Goal: Task Accomplishment & Management: Manage account settings

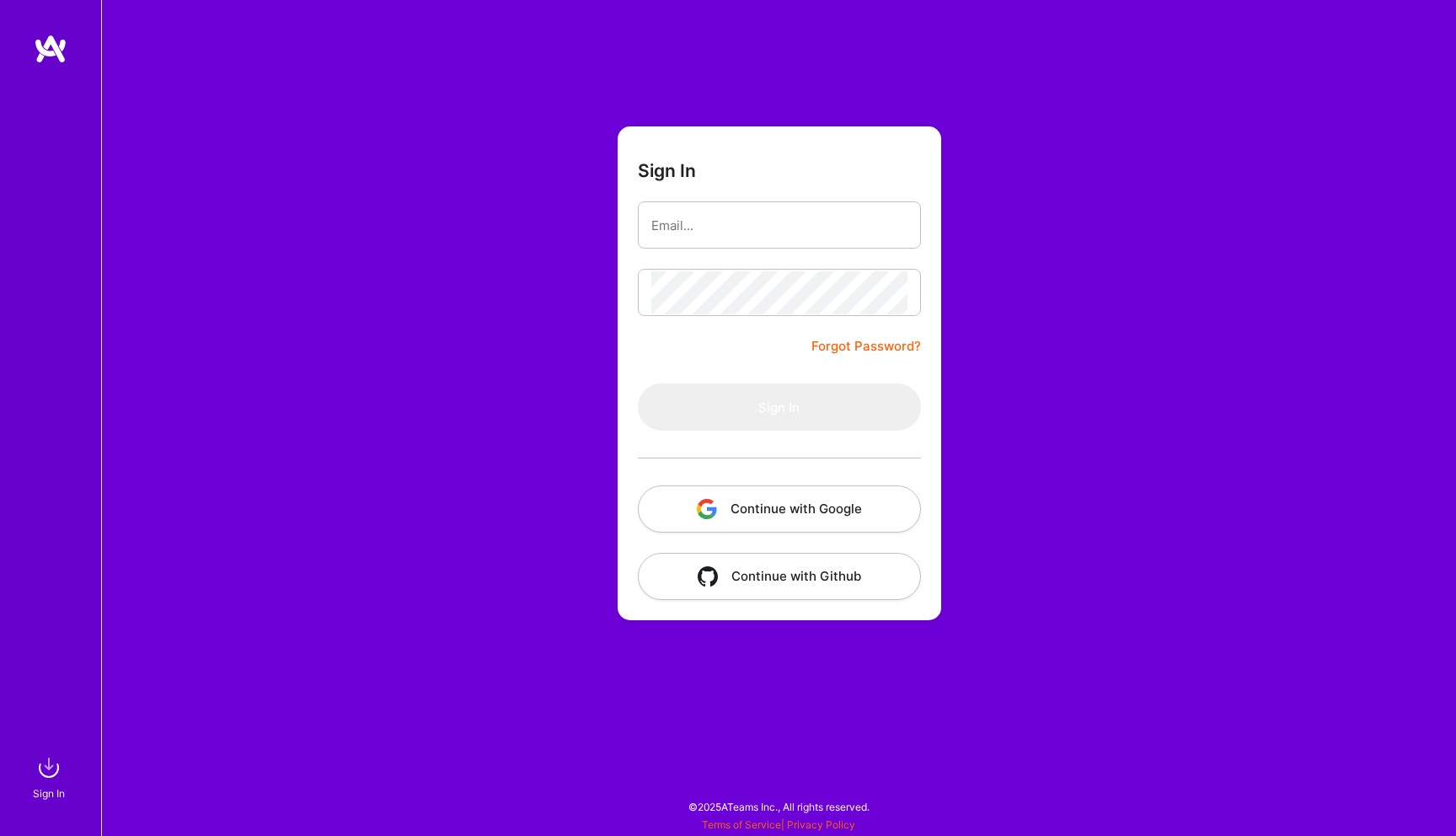
click at [693, 235] on input "email" at bounding box center [780, 225] width 256 height 43
type input "[EMAIL_ADDRESS][DOMAIN_NAME]"
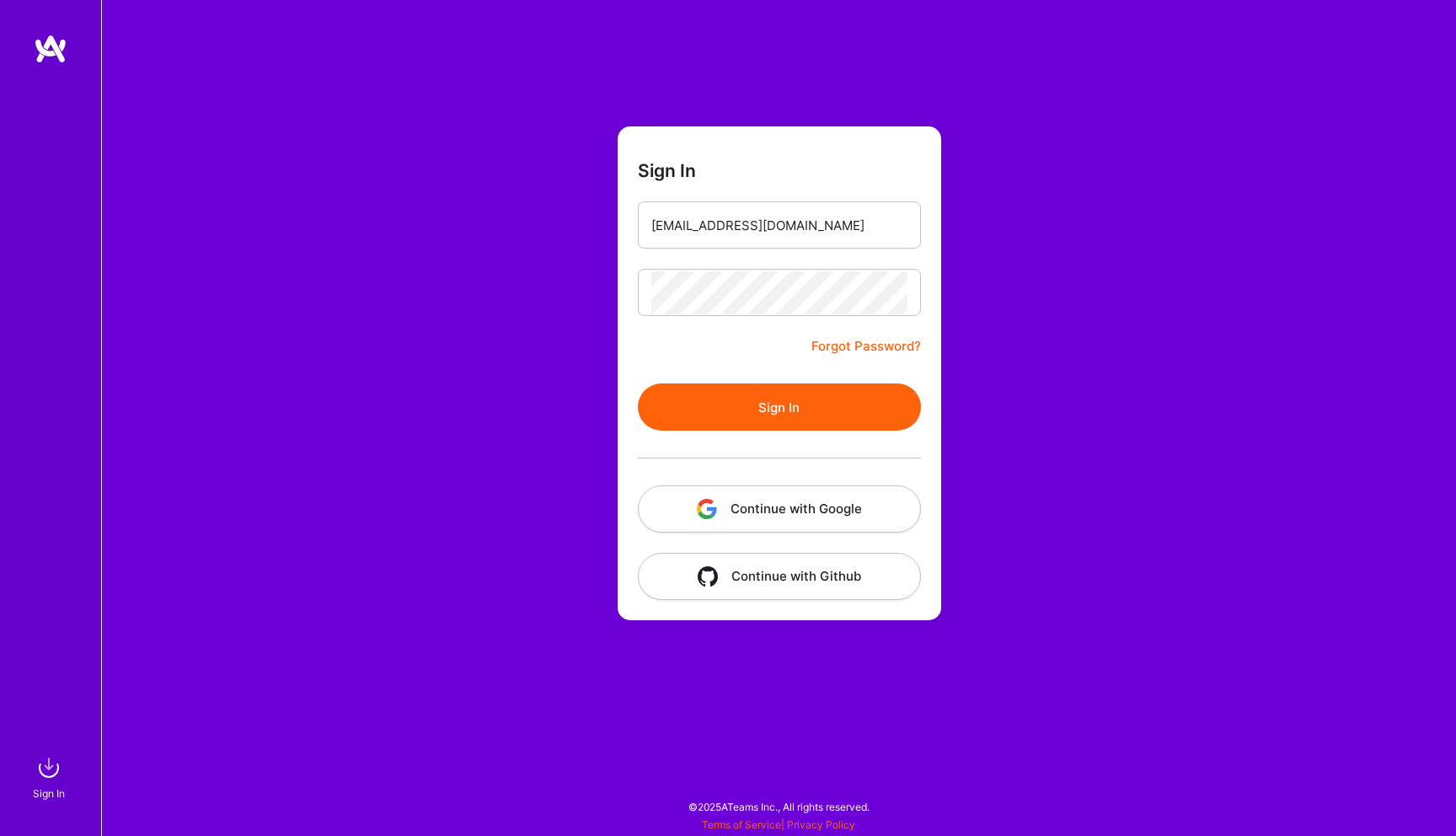
click at [772, 413] on button "Sign In" at bounding box center [779, 407] width 283 height 48
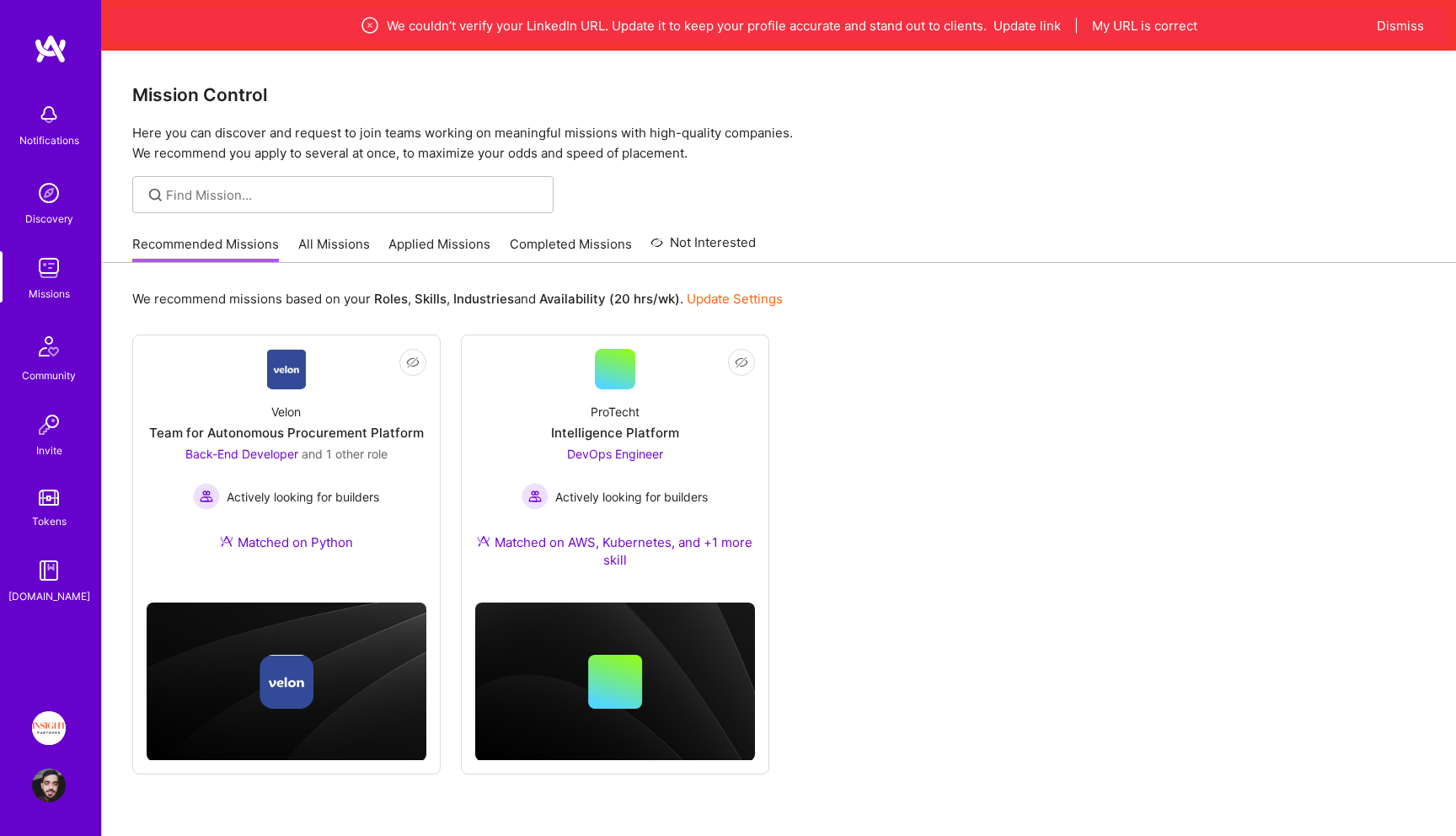
click at [513, 36] on div "We couldn’t verify your LinkedIn URL. Update it to keep your profile accurate a…" at bounding box center [779, 25] width 1338 height 34
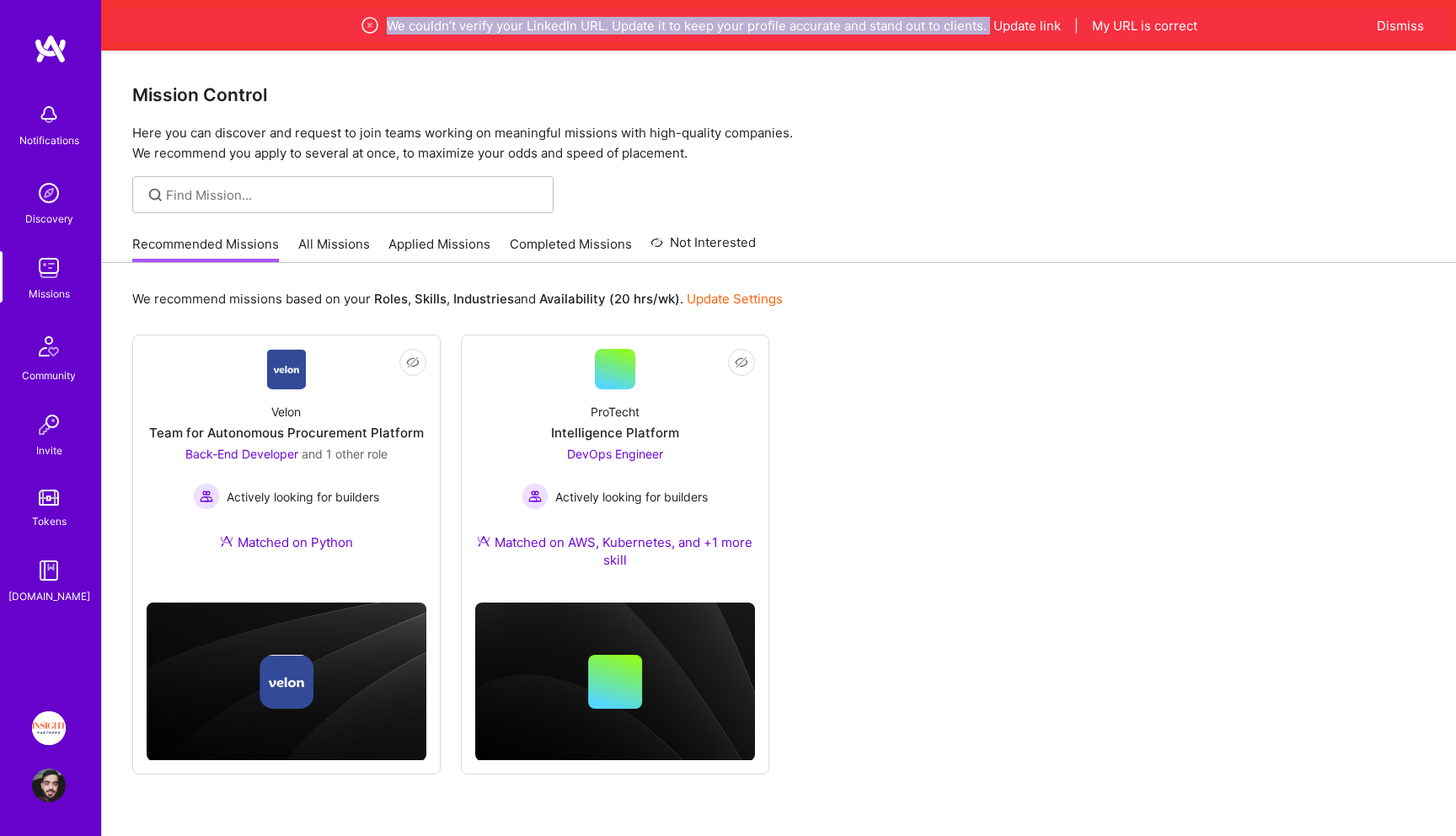
click at [513, 36] on div "We couldn’t verify your LinkedIn URL. Update it to keep your profile accurate a…" at bounding box center [779, 25] width 1338 height 34
click at [603, 25] on div "We couldn’t verify your LinkedIn URL. Update it to keep your profile accurate a…" at bounding box center [778, 26] width 1180 height 20
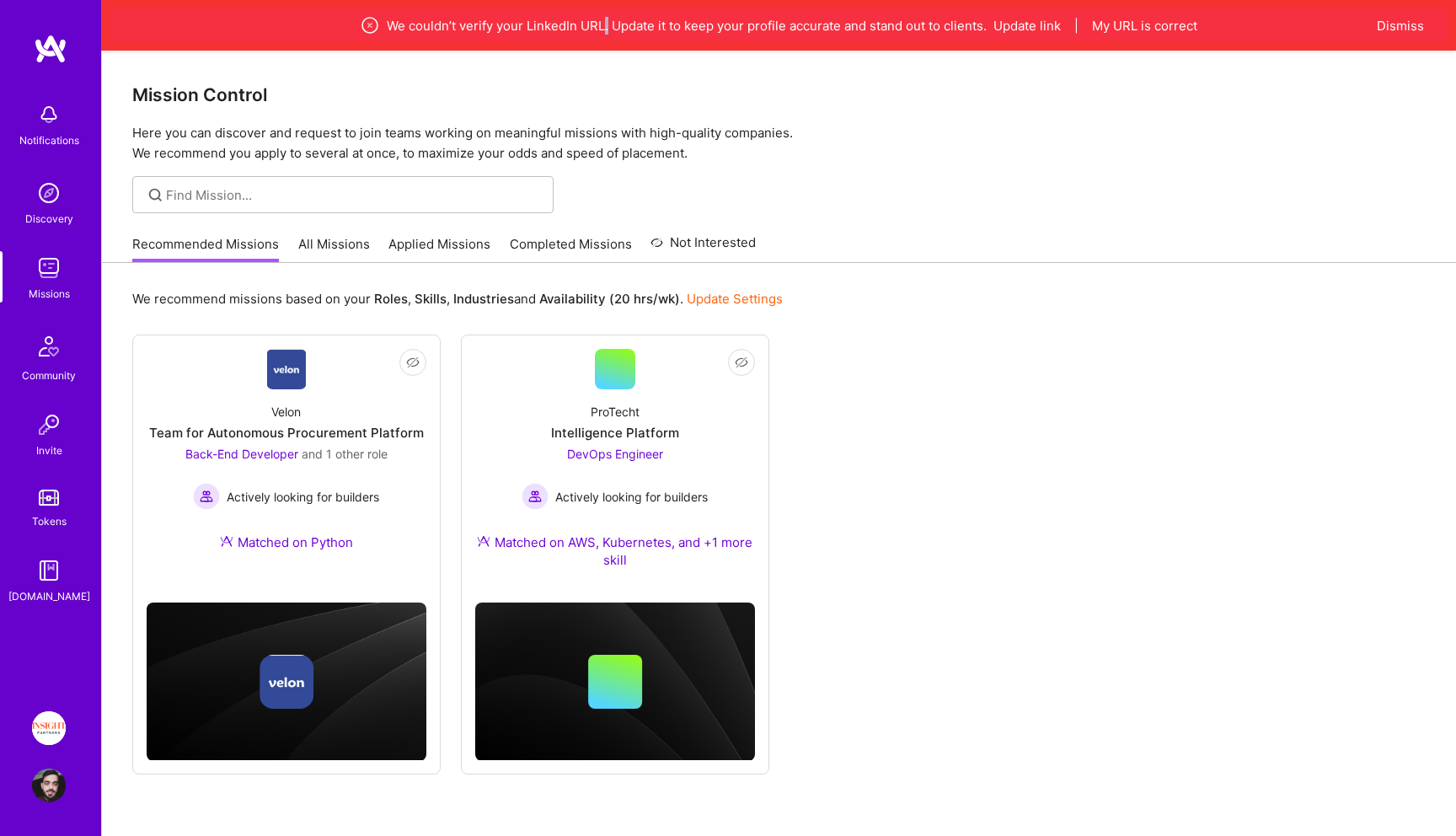
click at [603, 25] on div "We couldn’t verify your LinkedIn URL. Update it to keep your profile accurate a…" at bounding box center [778, 26] width 1180 height 20
click at [1046, 16] on button "Update link" at bounding box center [1027, 25] width 68 height 17
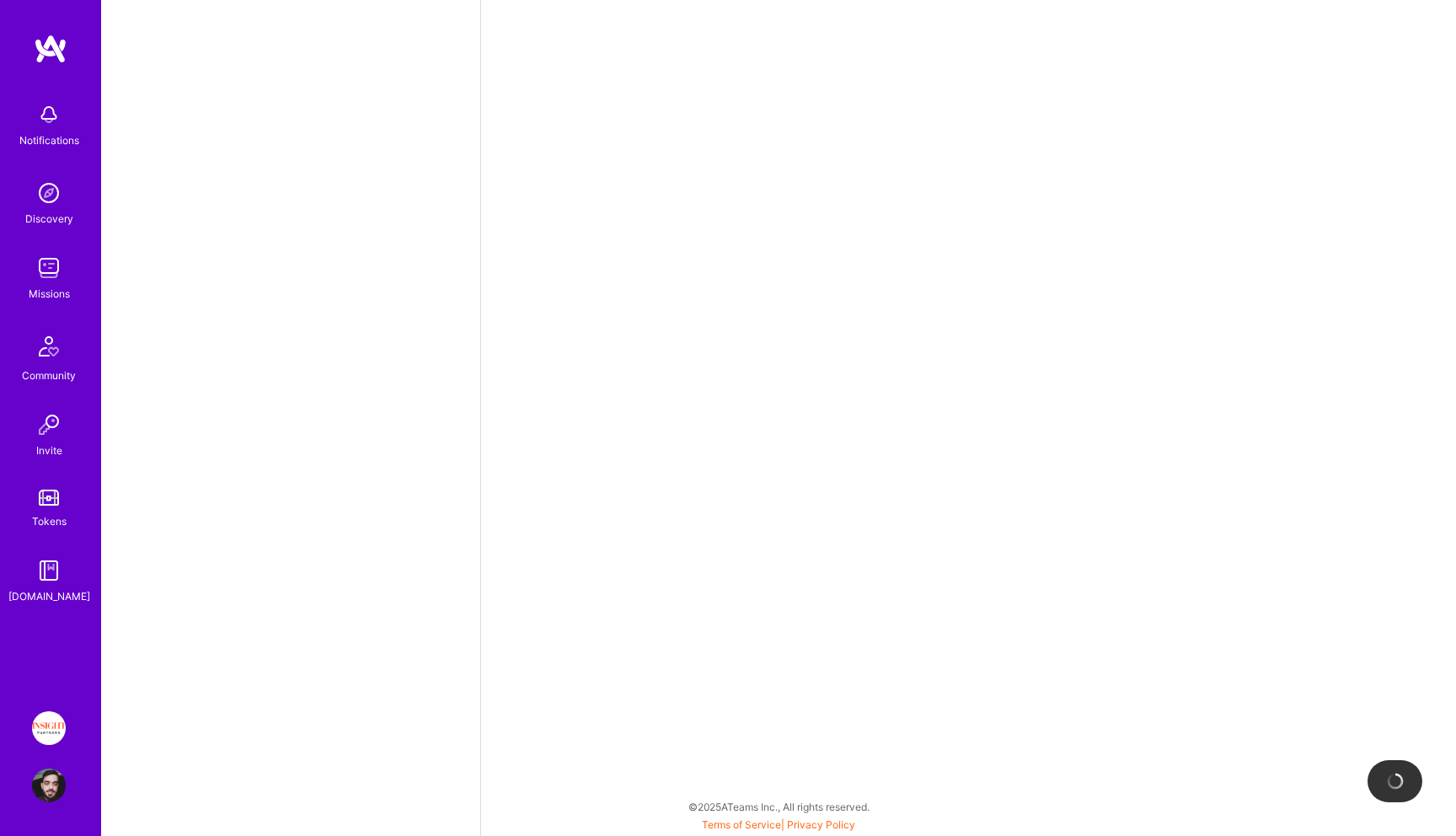
select select "IL"
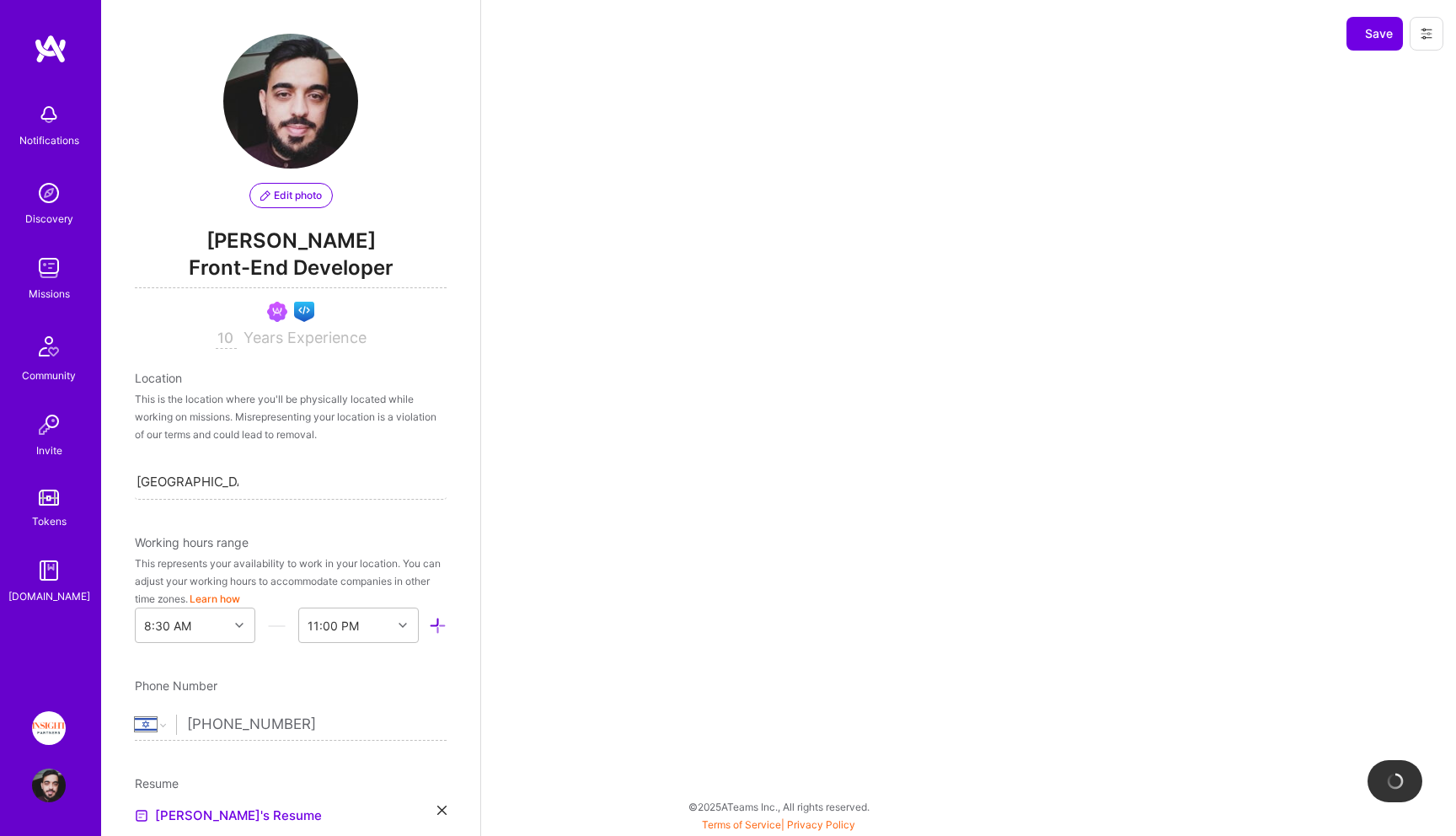
select select "Right Now"
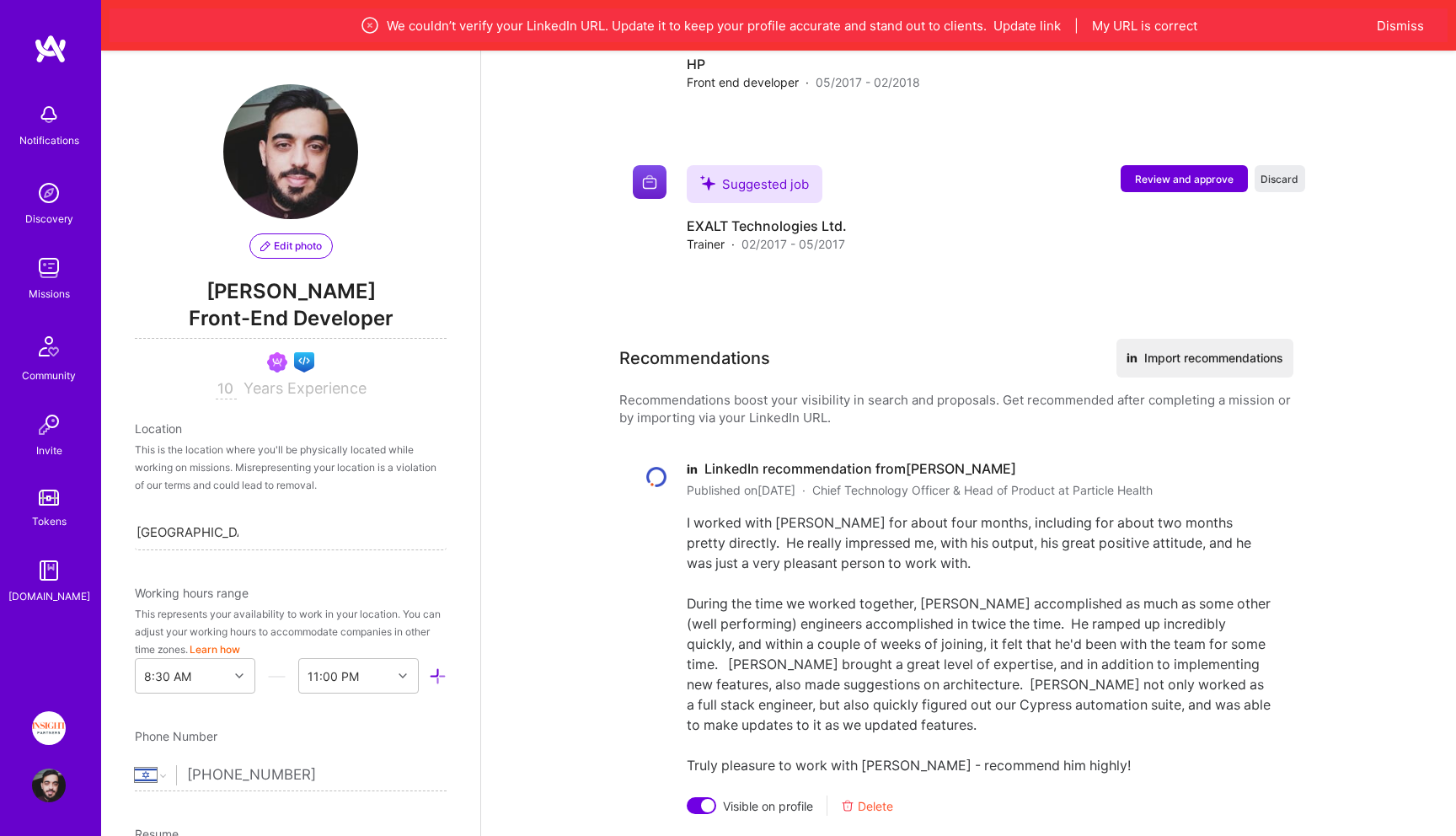
scroll to position [503, 0]
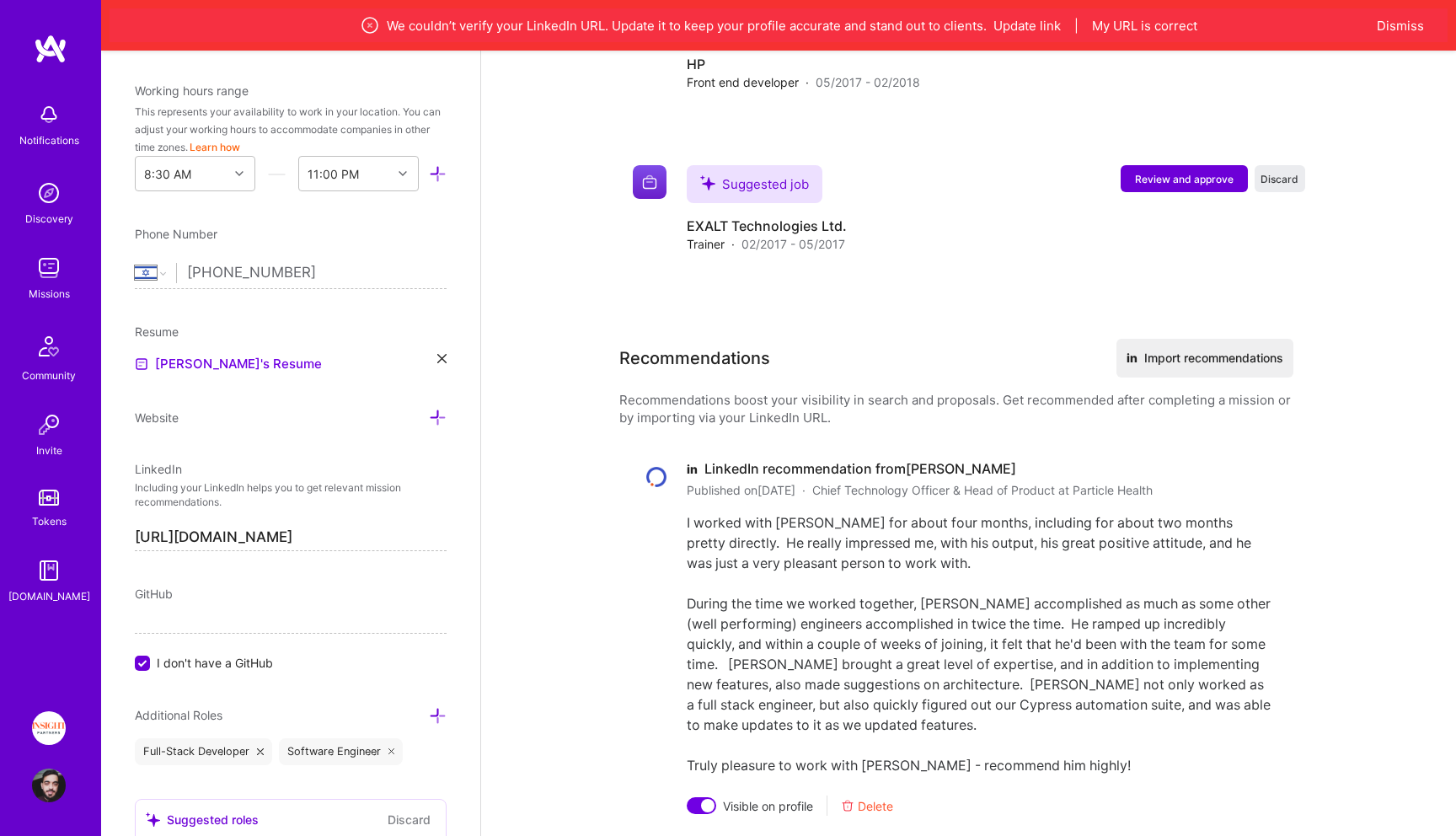
click at [288, 525] on input "[URL][DOMAIN_NAME]" at bounding box center [290, 537] width 312 height 27
paste input "[DOMAIN_NAME][URL]"
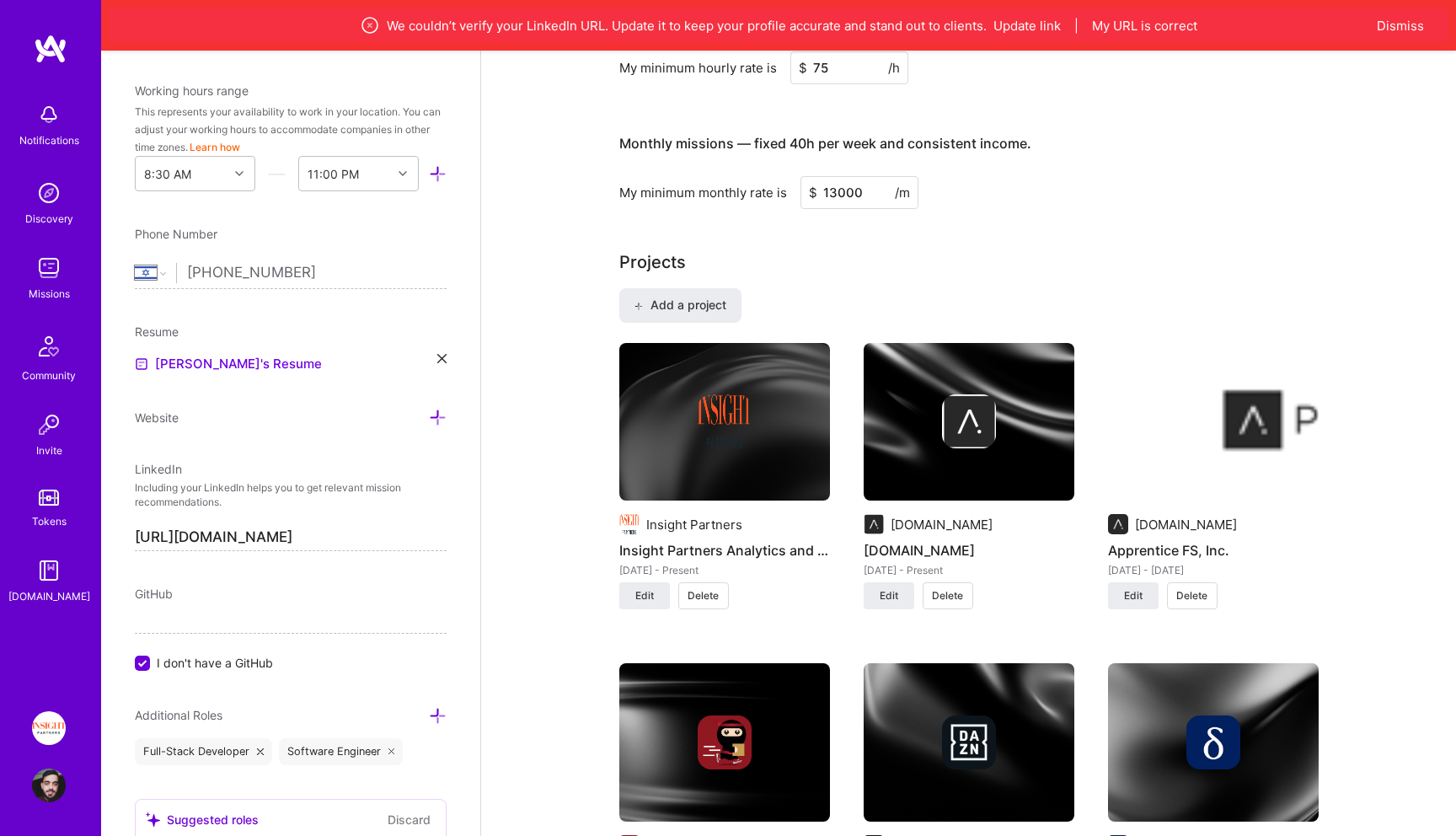
scroll to position [0, 0]
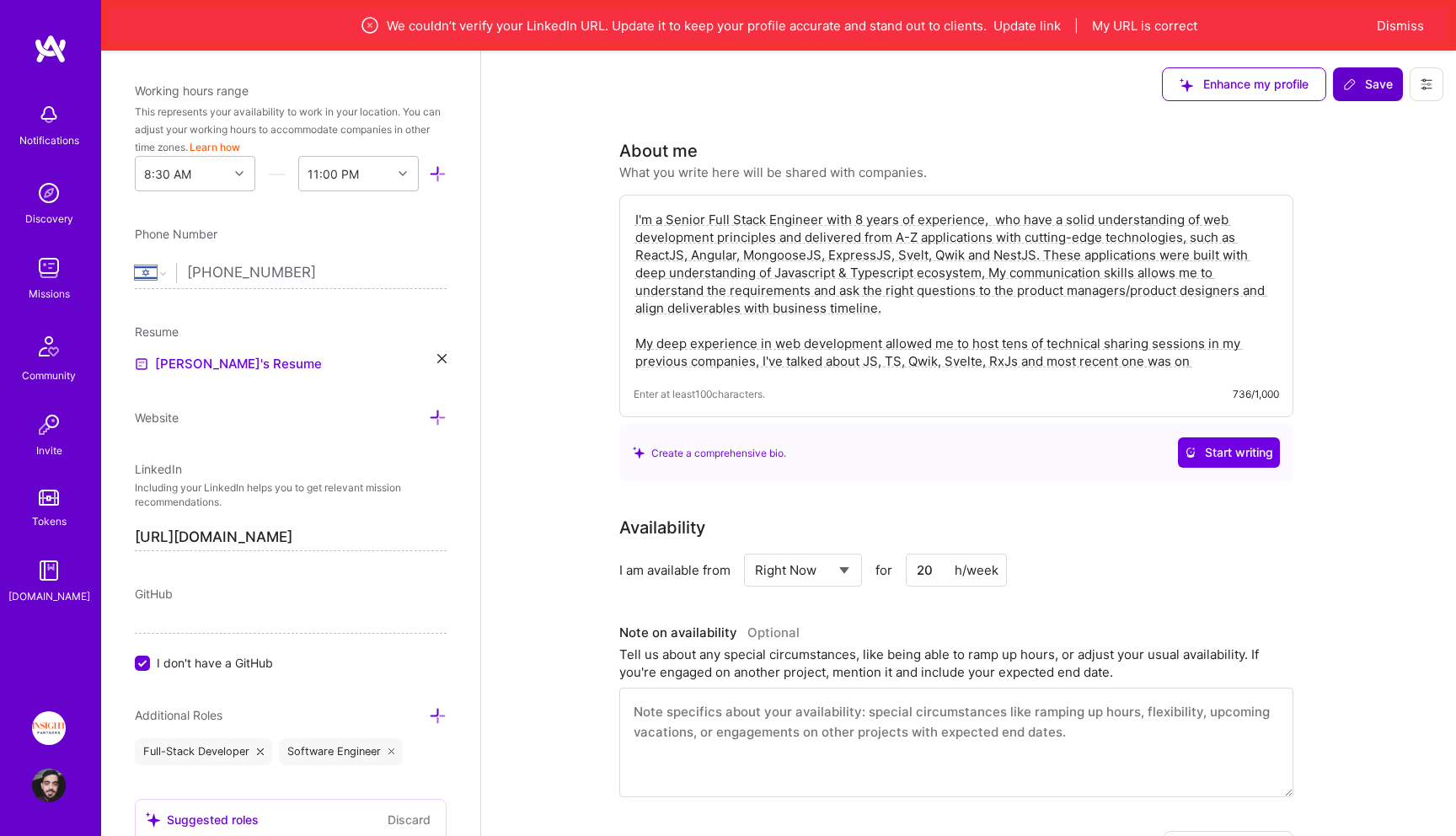
type input "[URL][DOMAIN_NAME]"
click at [1387, 93] on button "Save" at bounding box center [1367, 84] width 70 height 34
click at [1362, 81] on span "Save" at bounding box center [1367, 84] width 49 height 16
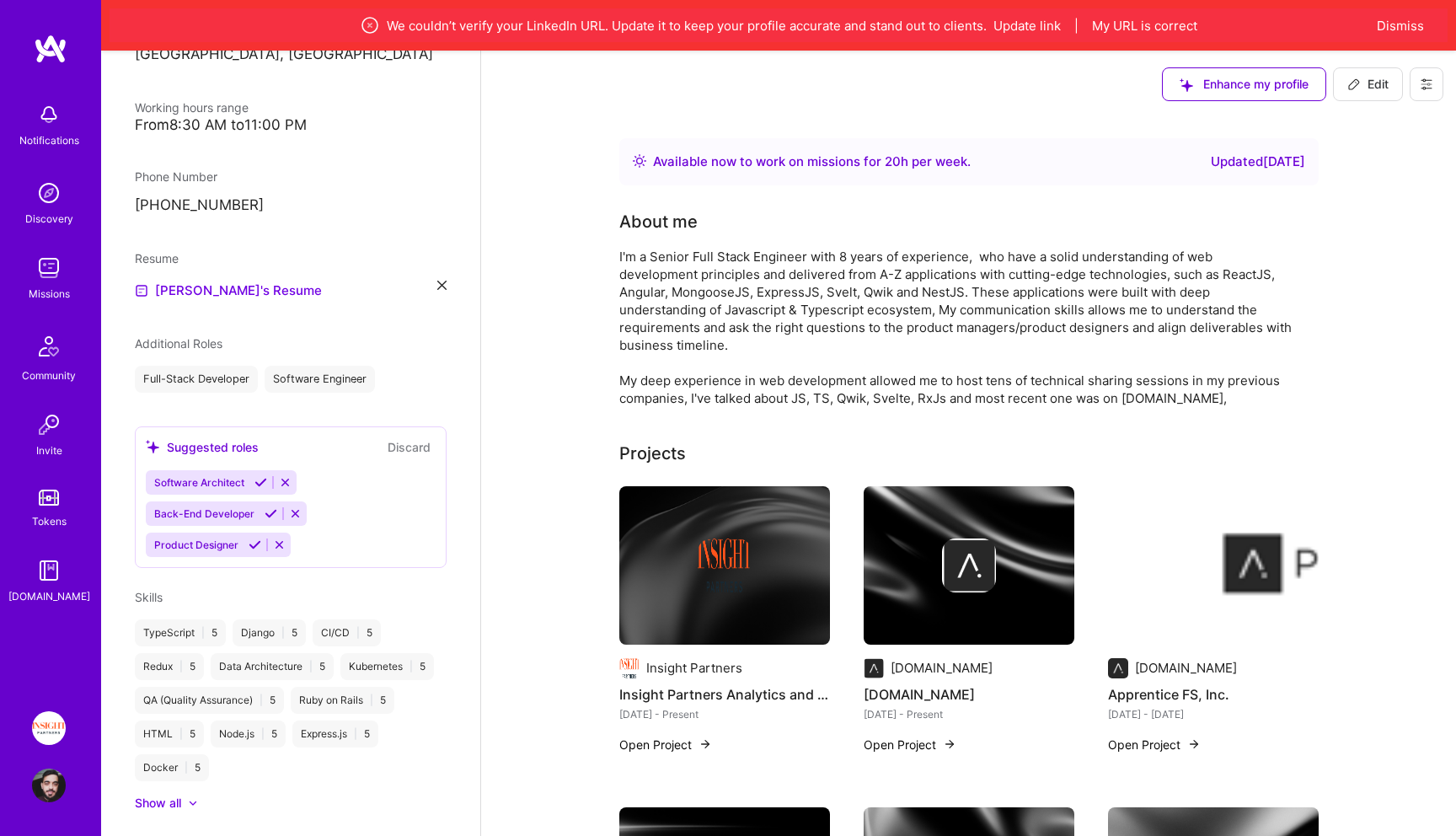
scroll to position [519, 0]
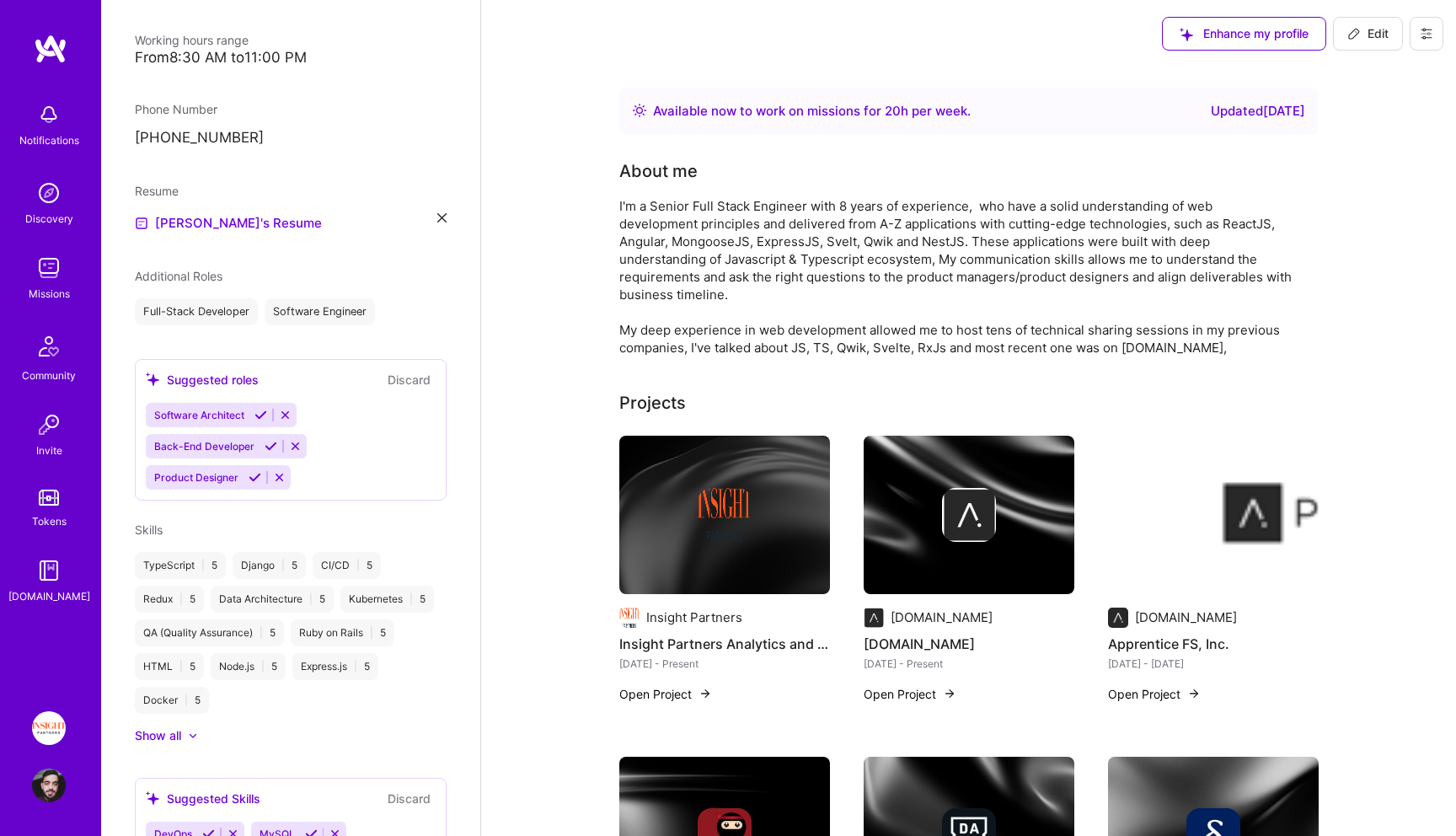
click at [32, 311] on div "Notifications Discovery Missions Community Invite Tokens [DOMAIN_NAME]" at bounding box center [50, 350] width 101 height 511
click at [52, 280] on img at bounding box center [49, 267] width 34 height 34
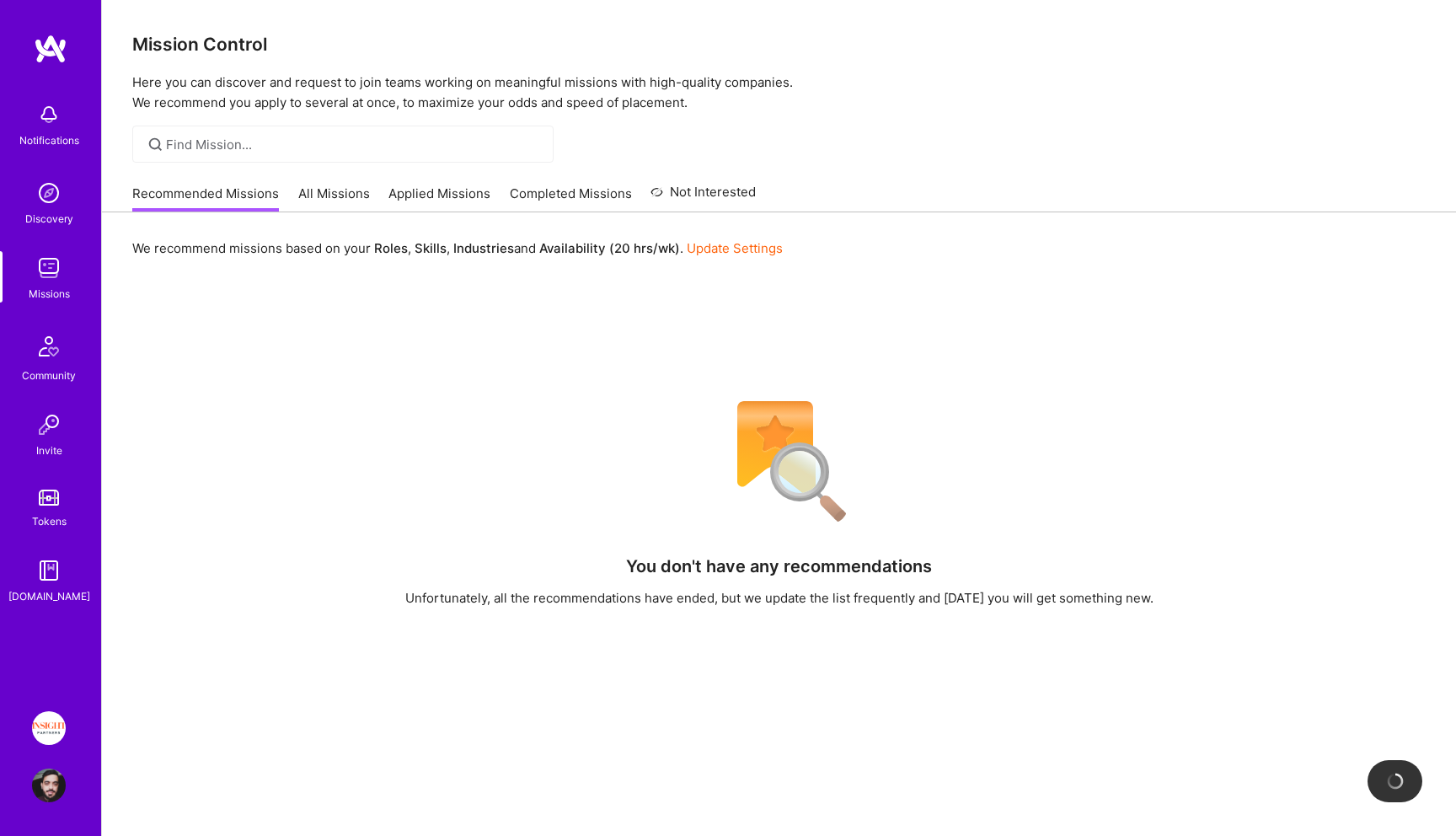
click at [51, 217] on div "Discovery" at bounding box center [49, 218] width 48 height 17
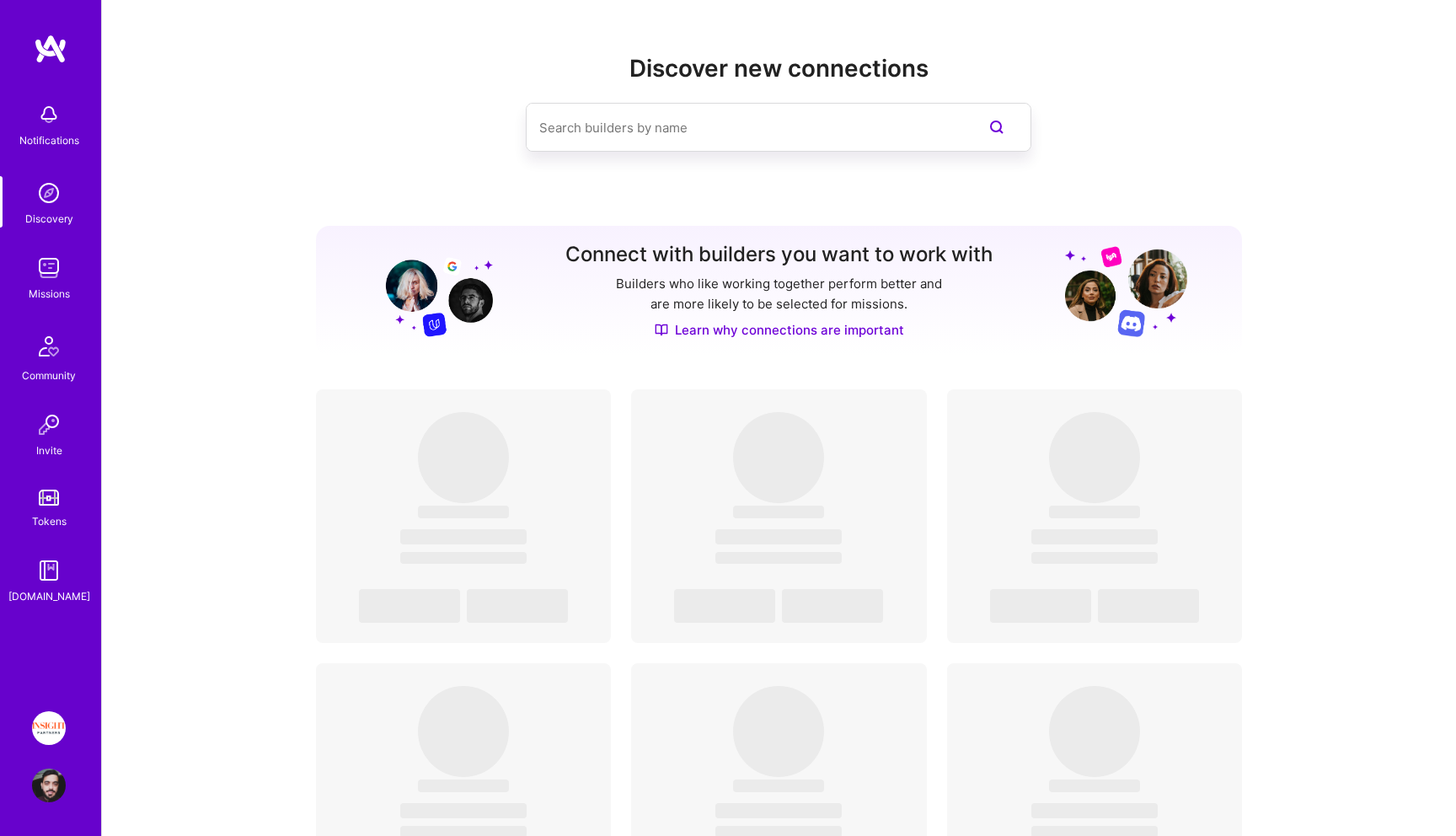
click at [43, 273] on img at bounding box center [49, 267] width 34 height 34
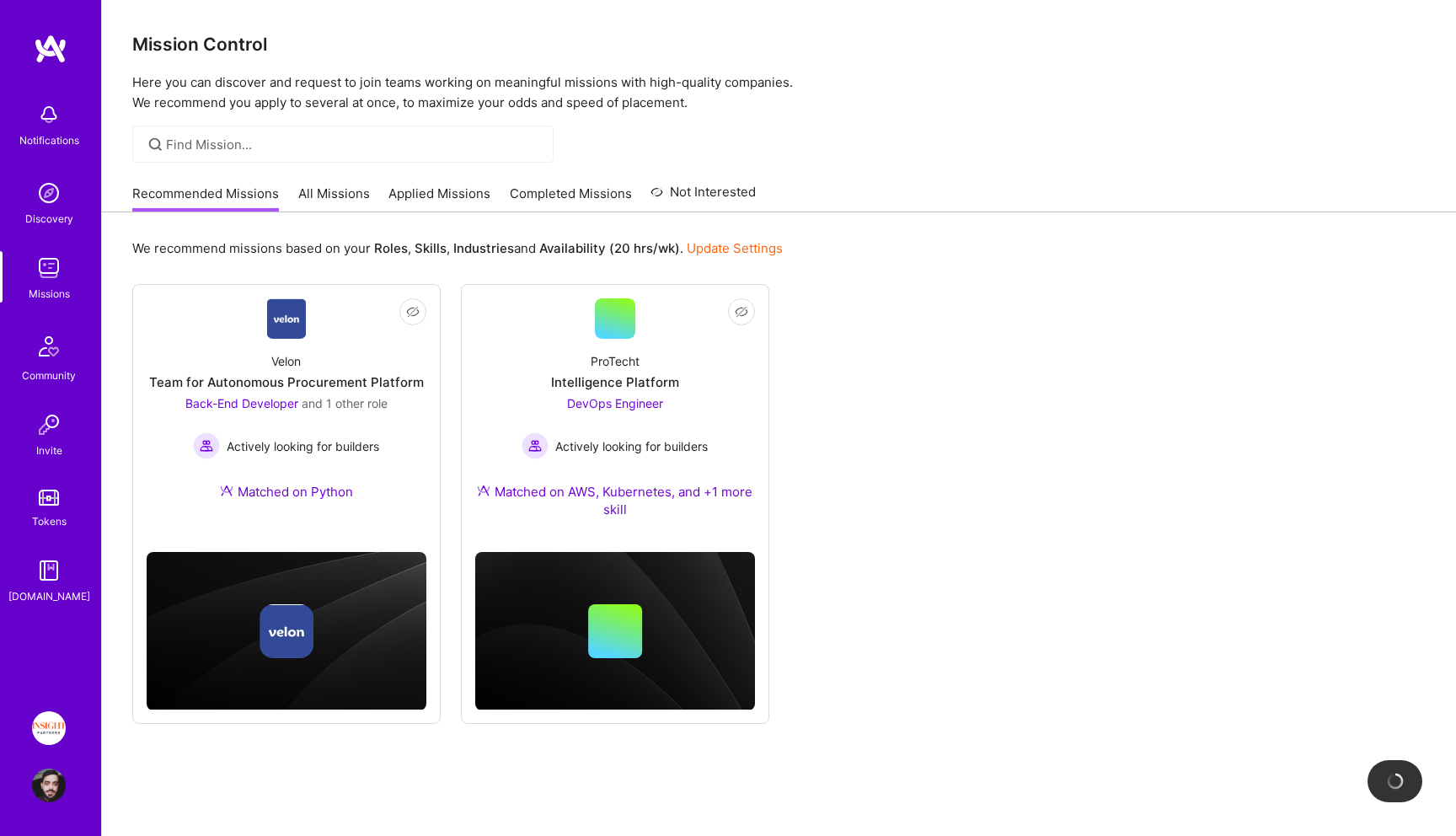
click at [431, 198] on link "Applied Missions" at bounding box center [438, 199] width 102 height 27
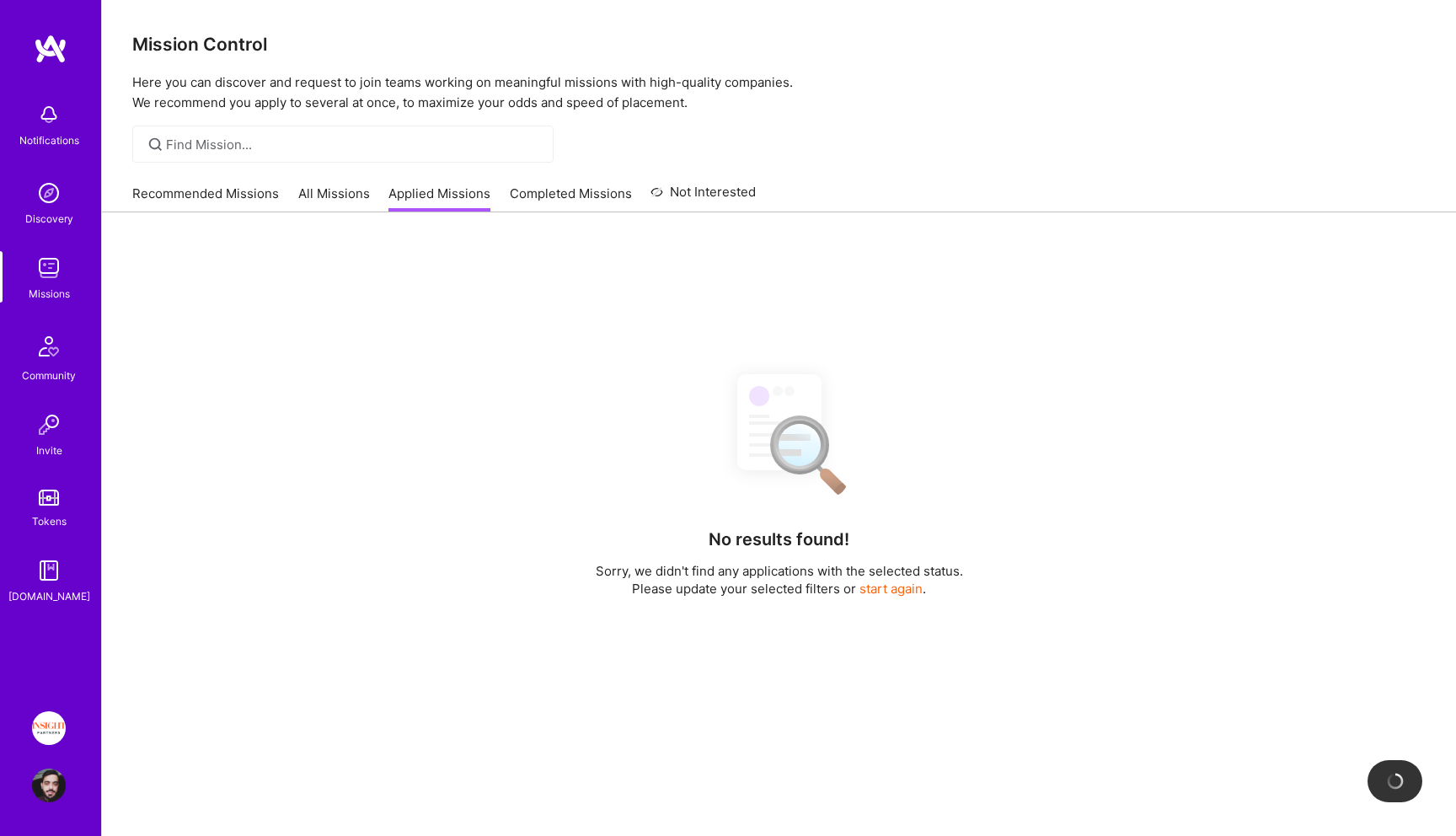
click at [351, 194] on link "All Missions" at bounding box center [334, 199] width 71 height 27
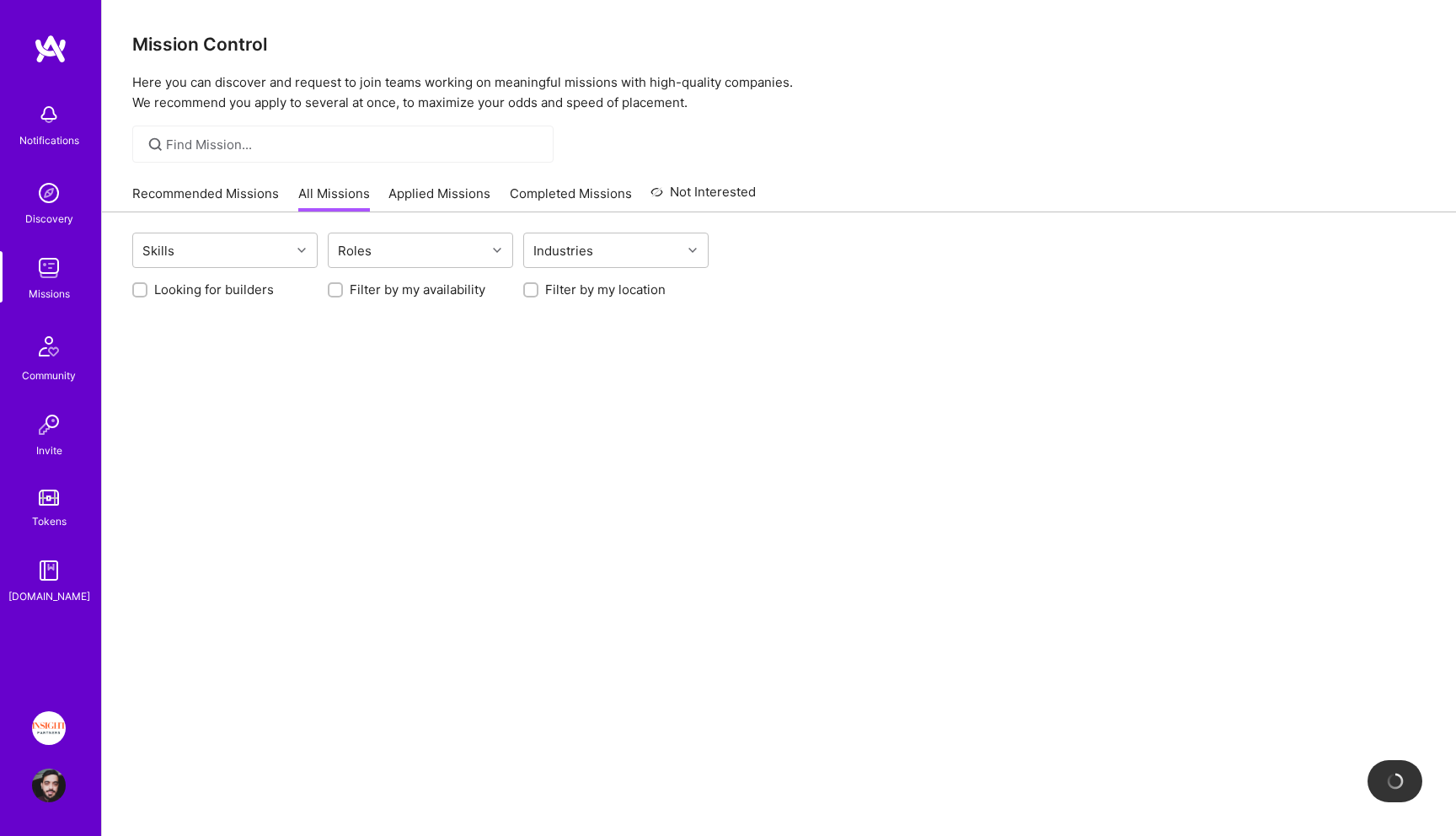
click at [267, 275] on div "Looking for builders Filter by my availability Filter by my location" at bounding box center [779, 285] width 1293 height 27
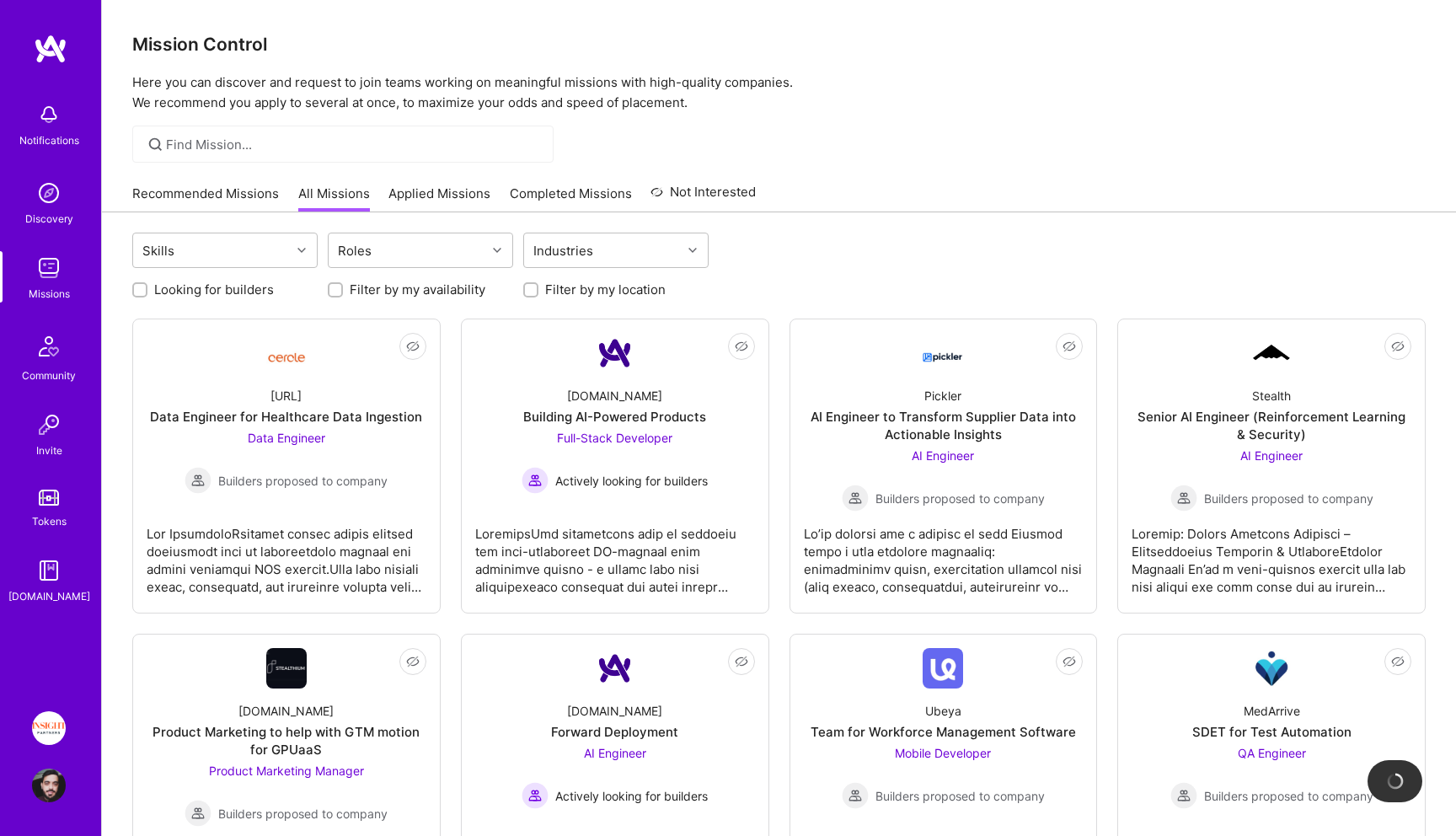
click at [261, 288] on label "Looking for builders" at bounding box center [213, 289] width 120 height 17
click at [147, 288] on input "Looking for builders" at bounding box center [141, 290] width 12 height 12
checkbox input "true"
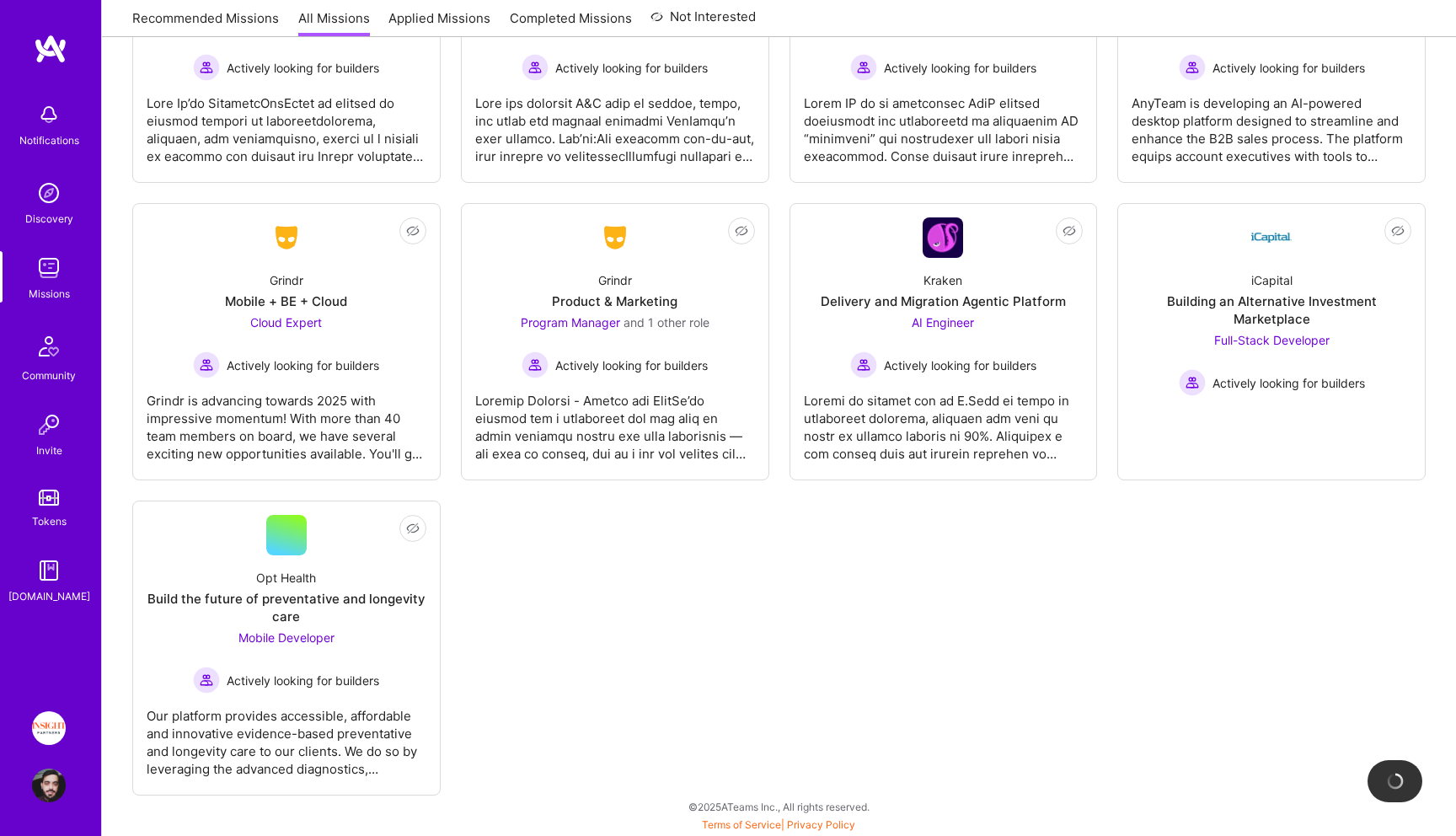
scroll to position [1359, 0]
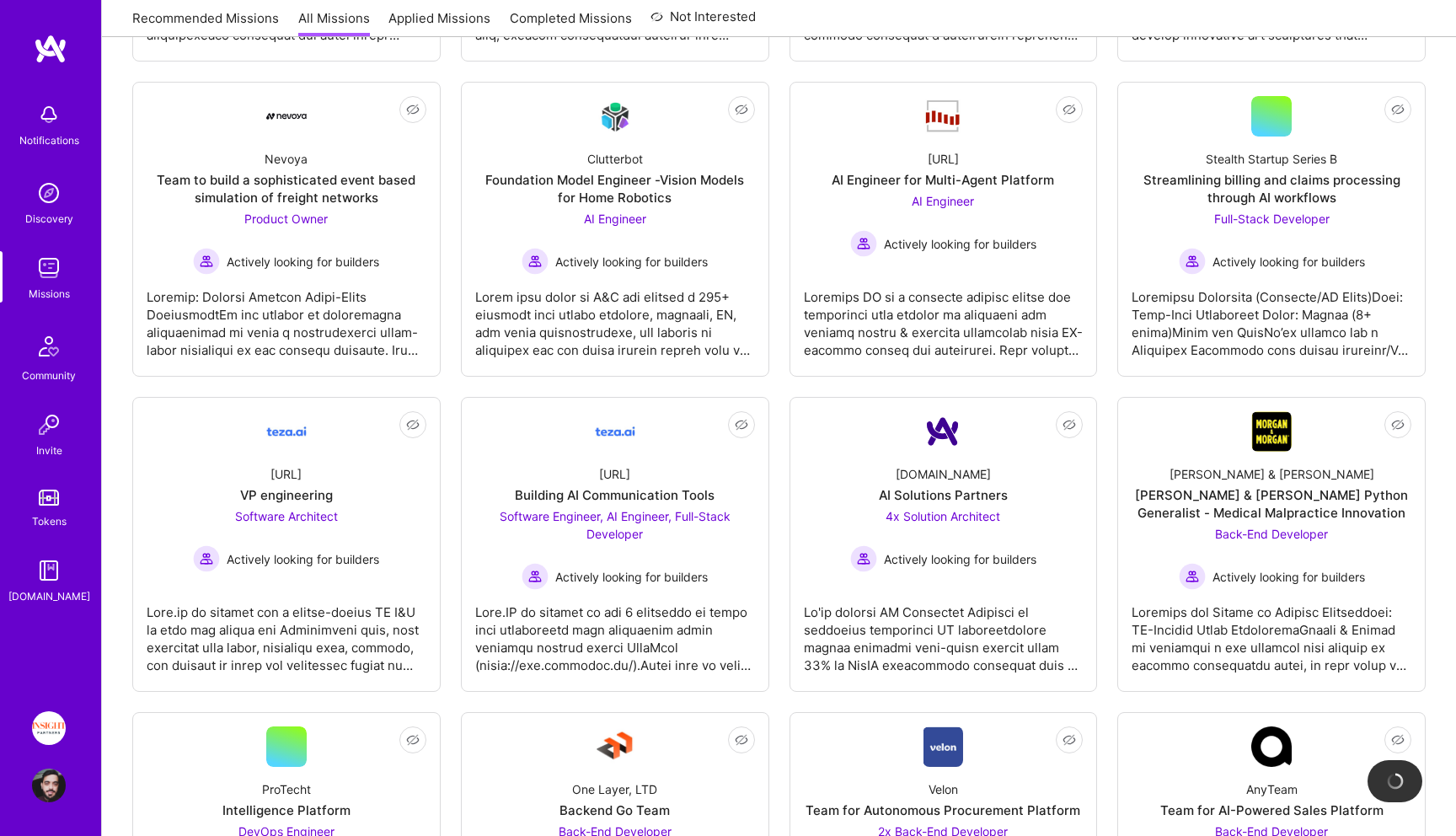
scroll to position [0, 0]
